Goal: Task Accomplishment & Management: Manage account settings

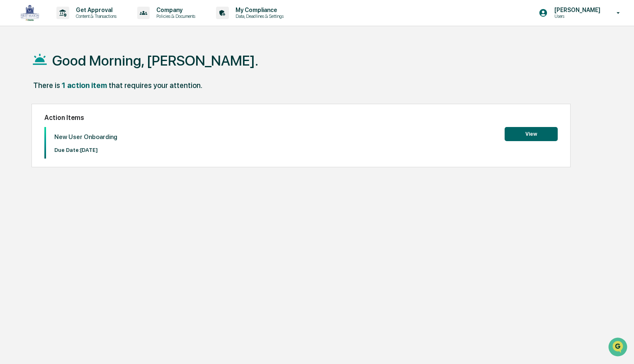
click at [519, 134] on button "View" at bounding box center [531, 134] width 53 height 14
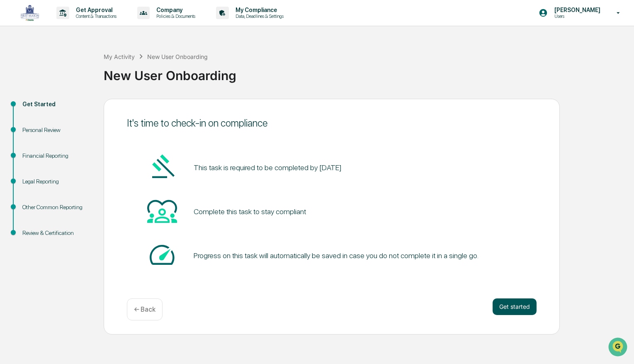
click at [515, 304] on button "Get started" at bounding box center [515, 306] width 44 height 17
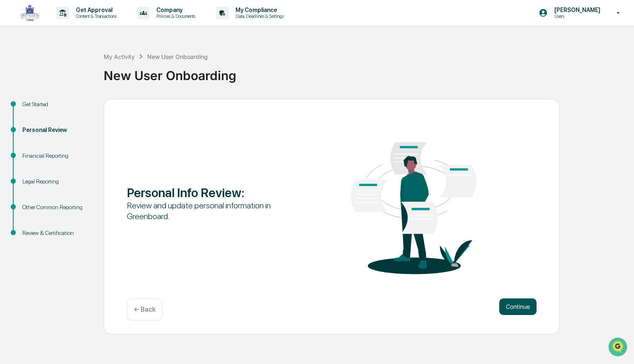
click at [513, 304] on button "Continue" at bounding box center [517, 306] width 37 height 17
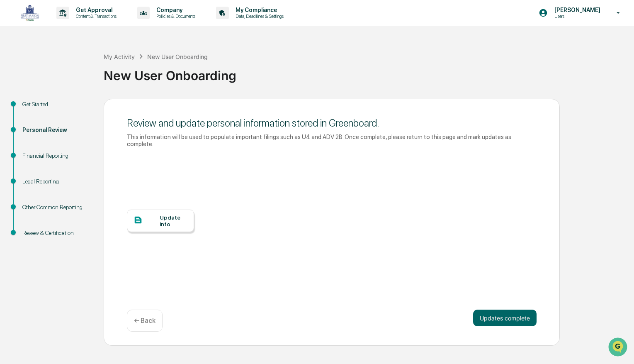
click at [164, 222] on div "Update Info" at bounding box center [174, 220] width 28 height 13
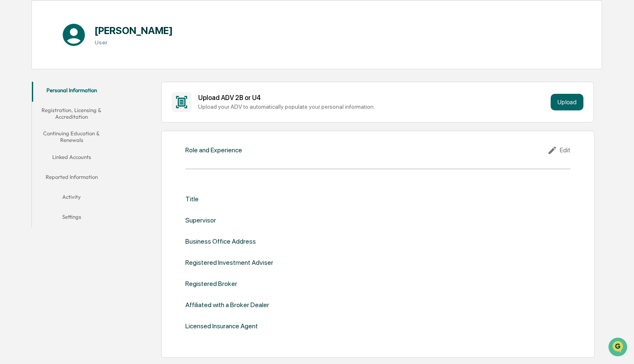
scroll to position [82, 0]
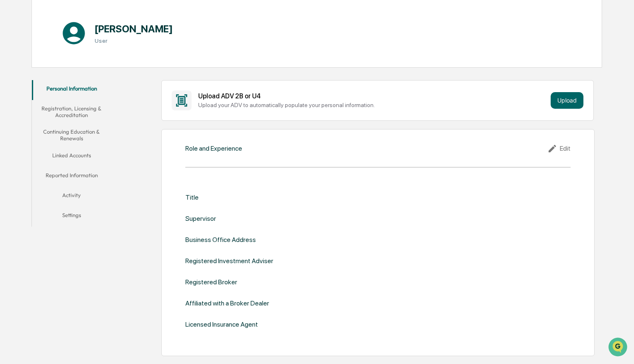
click at [213, 240] on div "Business Office Address" at bounding box center [220, 239] width 70 height 8
click at [560, 147] on div "Edit" at bounding box center [558, 148] width 23 height 10
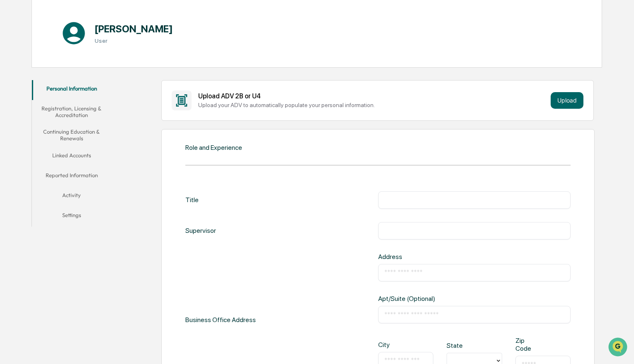
click at [419, 200] on input "text" at bounding box center [474, 200] width 180 height 8
type input "**********"
type input "*********"
type input "**********"
type input "******"
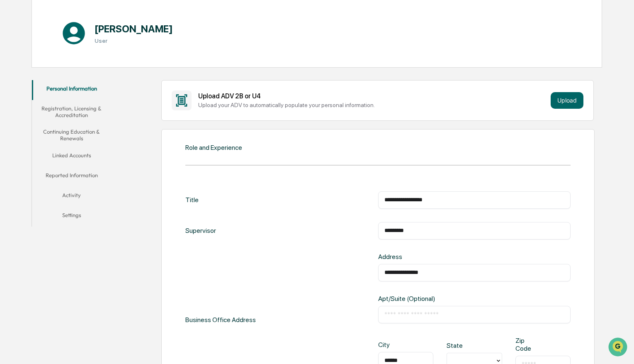
type input "**"
type input "*****"
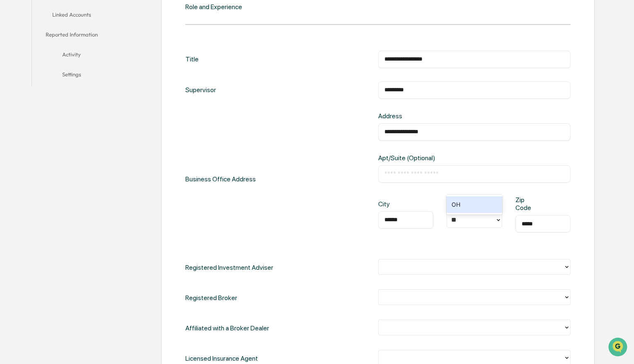
scroll to position [248, 0]
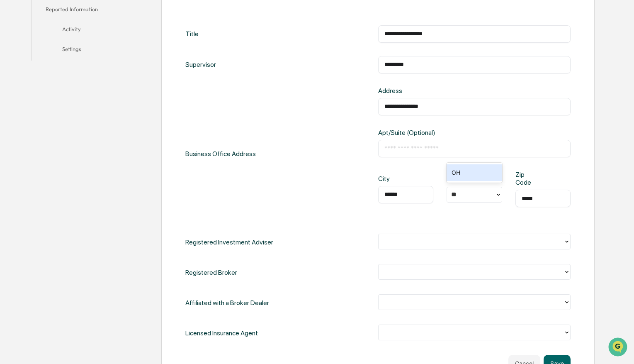
click at [413, 244] on div at bounding box center [471, 242] width 177 height 10
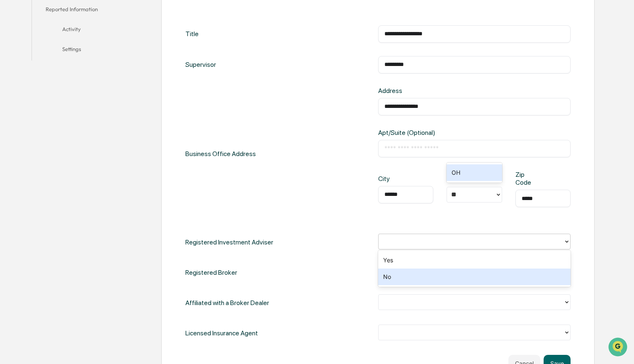
click at [386, 279] on div "No" at bounding box center [474, 276] width 193 height 17
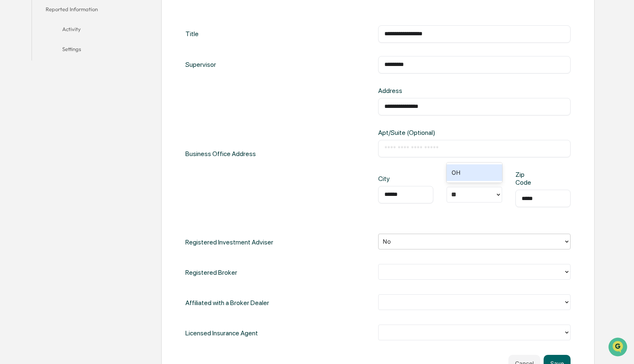
click at [392, 275] on div at bounding box center [471, 272] width 177 height 10
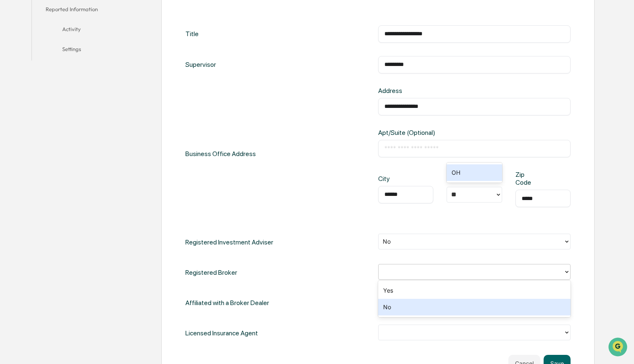
click at [385, 308] on div "No" at bounding box center [474, 306] width 193 height 17
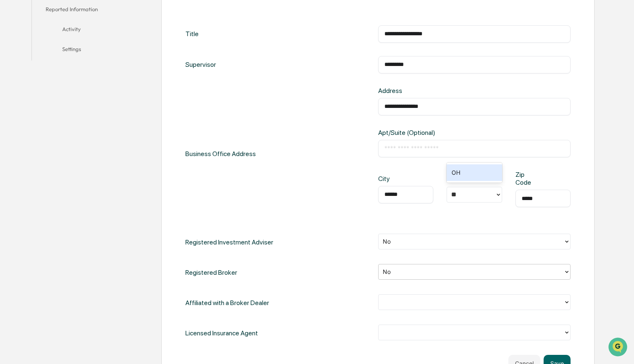
click at [403, 303] on div at bounding box center [471, 302] width 177 height 10
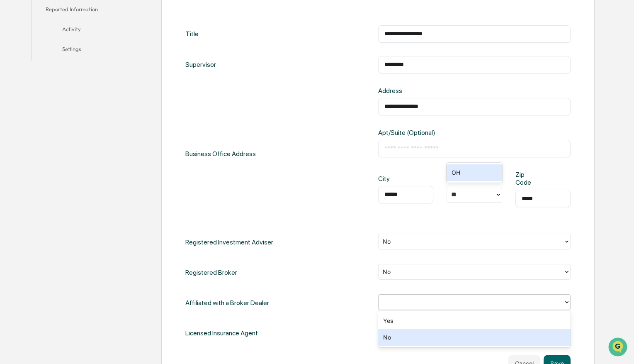
click at [388, 336] on div "No" at bounding box center [474, 337] width 193 height 17
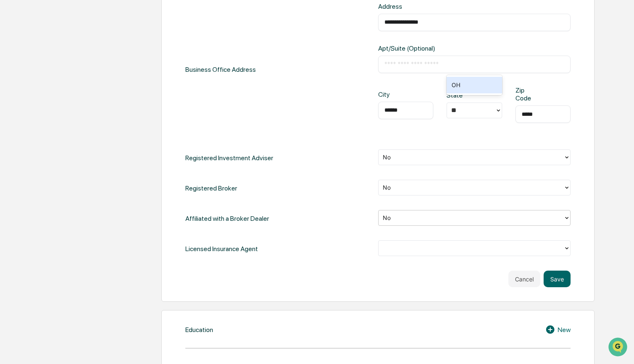
scroll to position [338, 0]
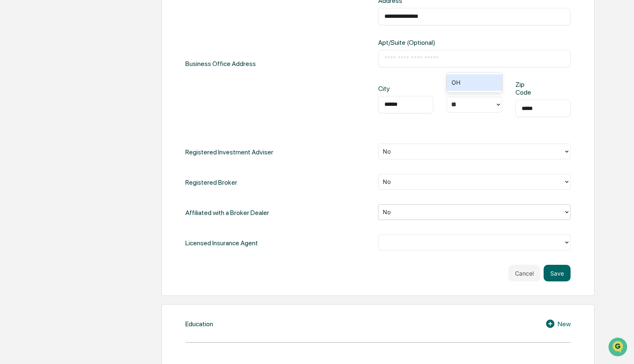
click at [394, 244] on div at bounding box center [471, 243] width 177 height 10
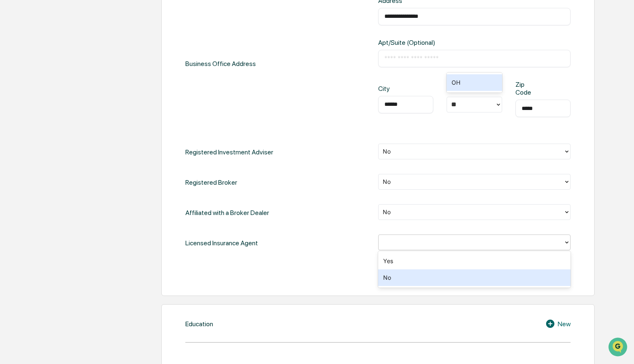
click at [391, 279] on div "No" at bounding box center [474, 277] width 193 height 17
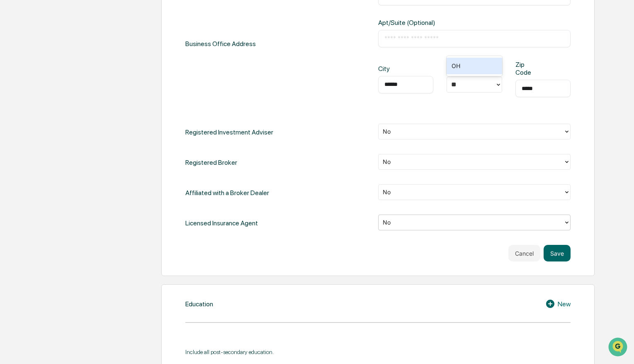
scroll to position [354, 0]
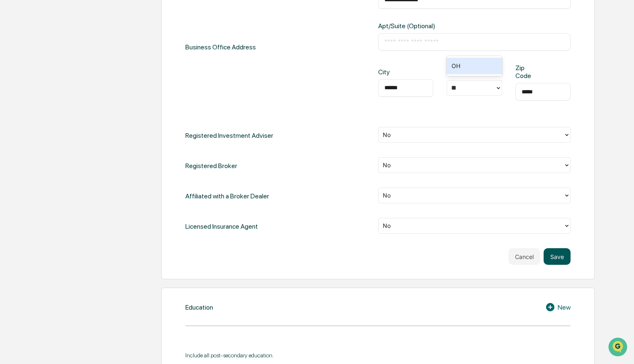
click at [558, 256] on button "Save" at bounding box center [556, 256] width 27 height 17
click at [555, 256] on button "Save" at bounding box center [556, 256] width 27 height 17
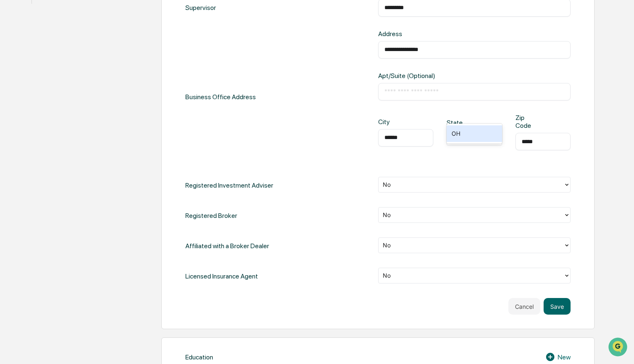
scroll to position [328, 0]
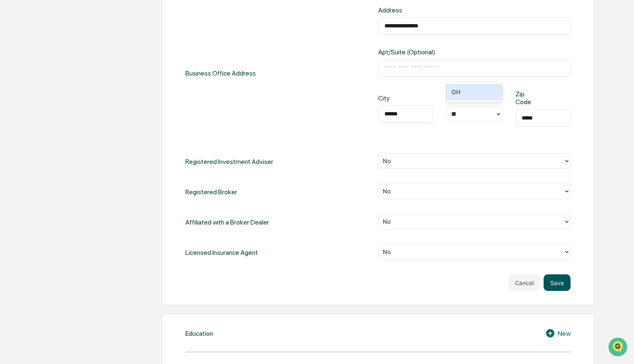
click at [555, 281] on button "Save" at bounding box center [556, 282] width 27 height 17
click at [556, 280] on button "Save" at bounding box center [556, 282] width 27 height 17
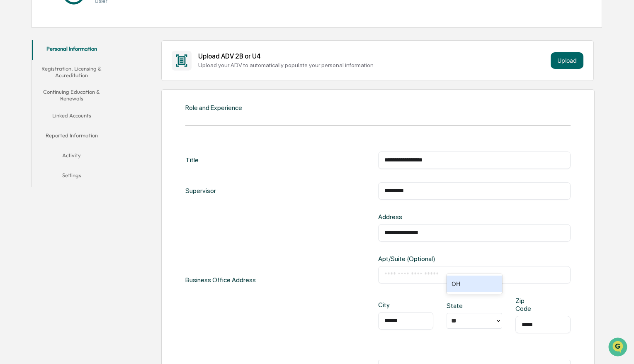
scroll to position [0, 0]
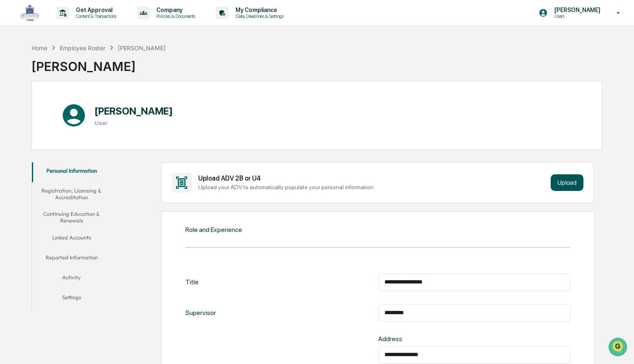
click at [559, 176] on button "Upload" at bounding box center [567, 182] width 33 height 17
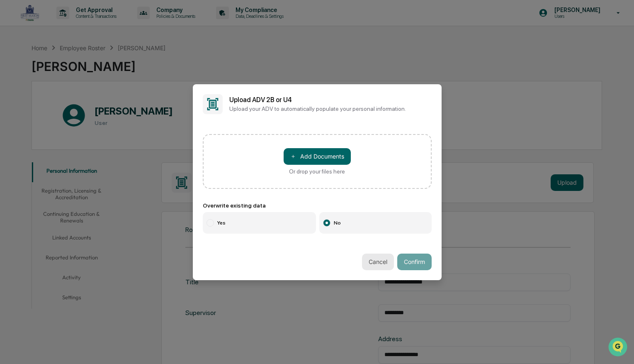
click at [377, 261] on button "Cancel" at bounding box center [378, 261] width 32 height 17
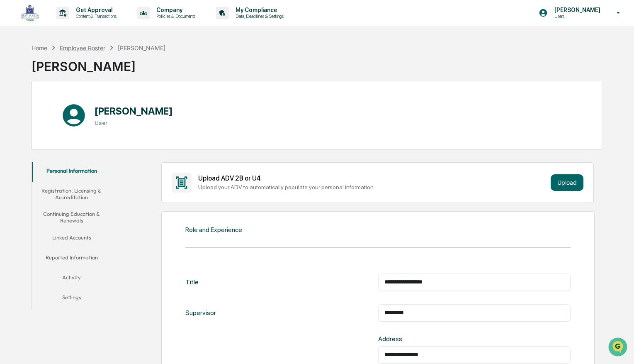
click at [100, 49] on div "Employee Roster" at bounding box center [83, 47] width 46 height 7
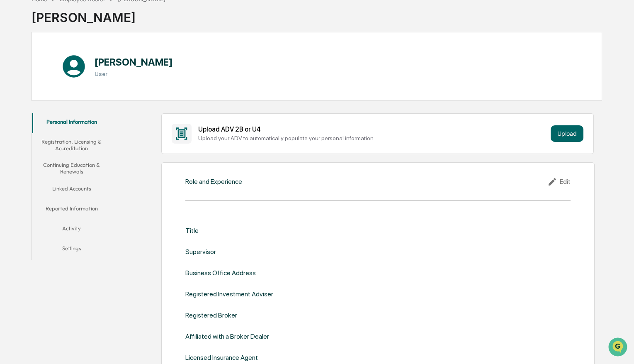
scroll to position [44, 0]
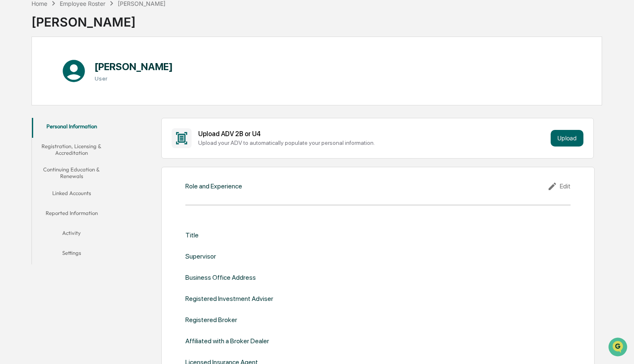
click at [562, 185] on div "Edit" at bounding box center [558, 186] width 23 height 10
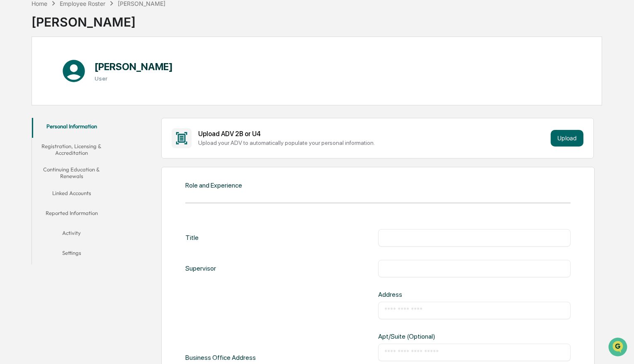
click at [101, 78] on h3 "User" at bounding box center [134, 78] width 78 height 7
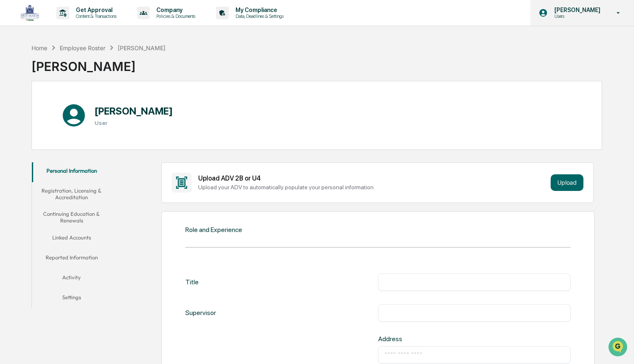
click at [620, 12] on icon at bounding box center [618, 13] width 3 height 2
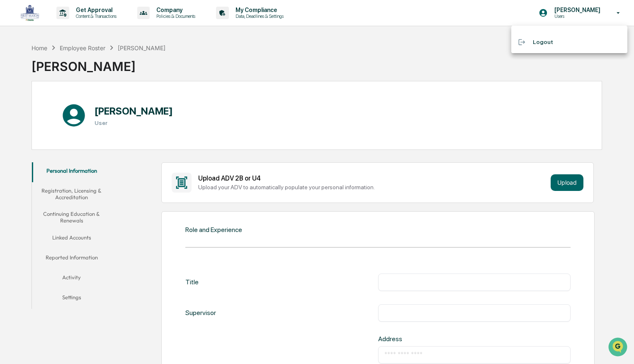
click at [539, 41] on li "Logout" at bounding box center [569, 41] width 116 height 15
